Goal: Find specific page/section: Find specific page/section

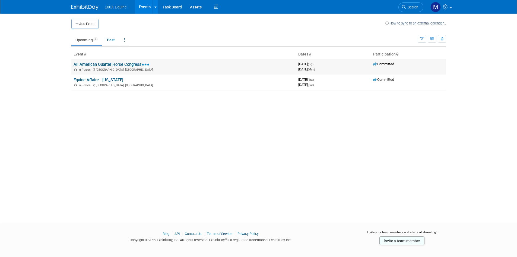
click at [95, 65] on link "All American Quarter Horse Congress" at bounding box center [112, 64] width 76 height 5
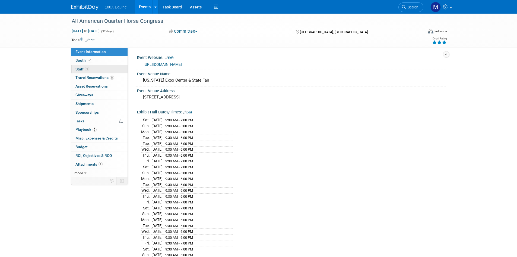
click at [77, 71] on span "Staff 4" at bounding box center [82, 69] width 14 height 4
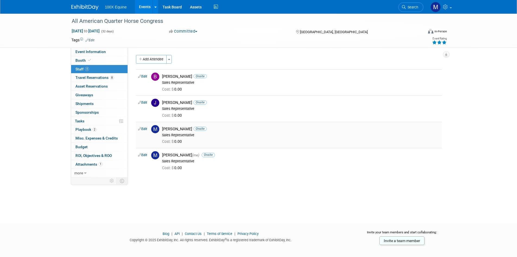
click at [175, 134] on div "Sales Representative" at bounding box center [301, 135] width 278 height 4
click at [96, 77] on span "Travel Reservations 8" at bounding box center [94, 77] width 39 height 4
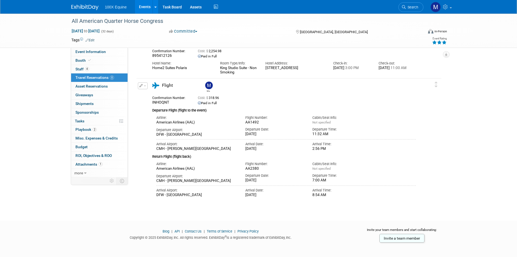
scroll to position [547, 0]
